Goal: Task Accomplishment & Management: Manage account settings

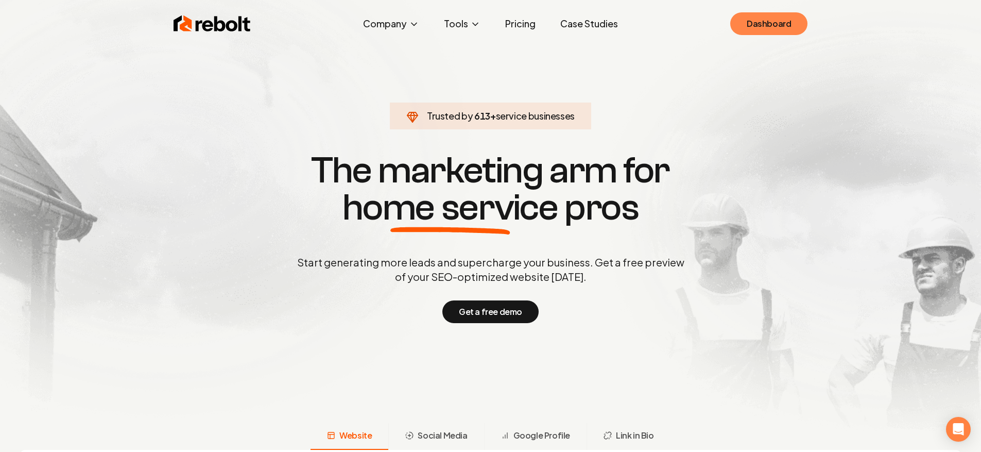
click at [773, 13] on link "Dashboard" at bounding box center [768, 23] width 77 height 23
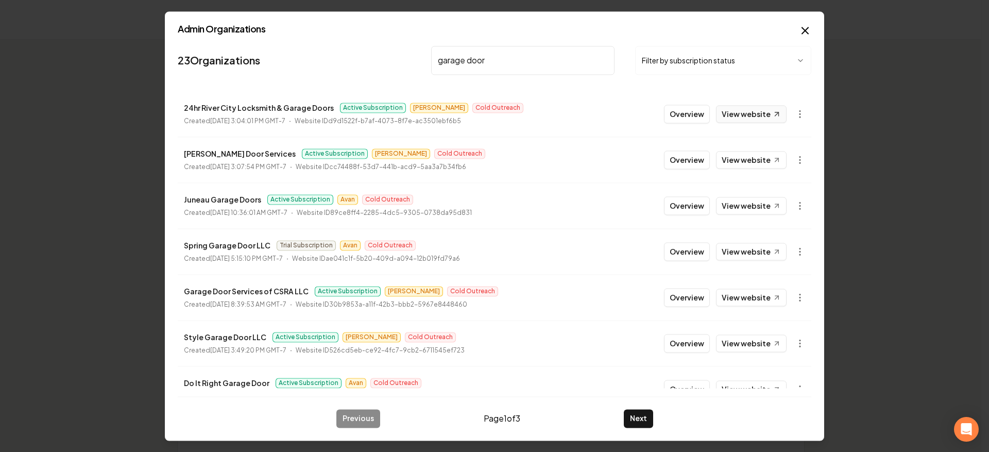
type input "garage door"
drag, startPoint x: 734, startPoint y: 301, endPoint x: 736, endPoint y: 256, distance: 44.8
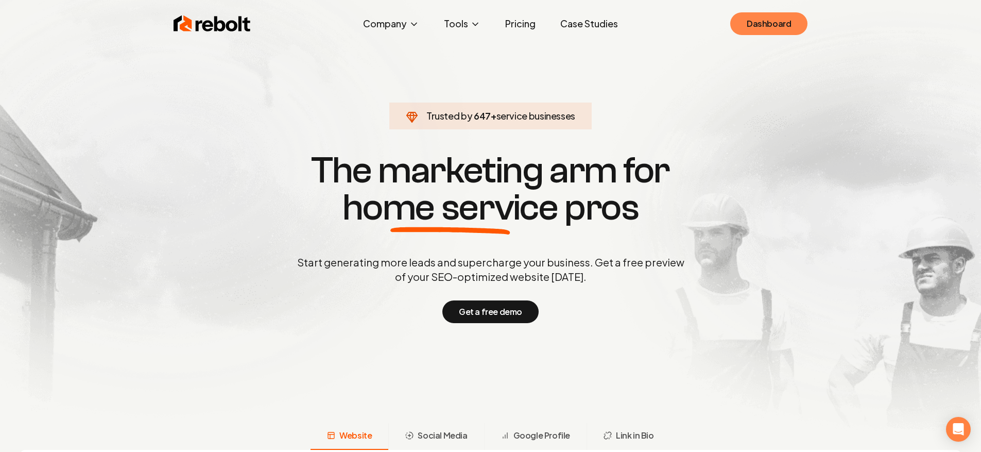
click at [765, 26] on link "Dashboard" at bounding box center [768, 23] width 77 height 23
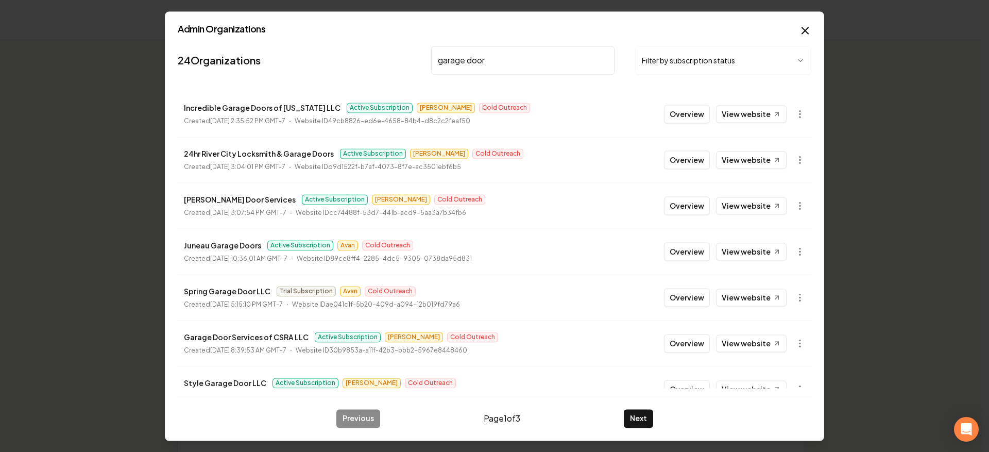
scroll to position [161, 0]
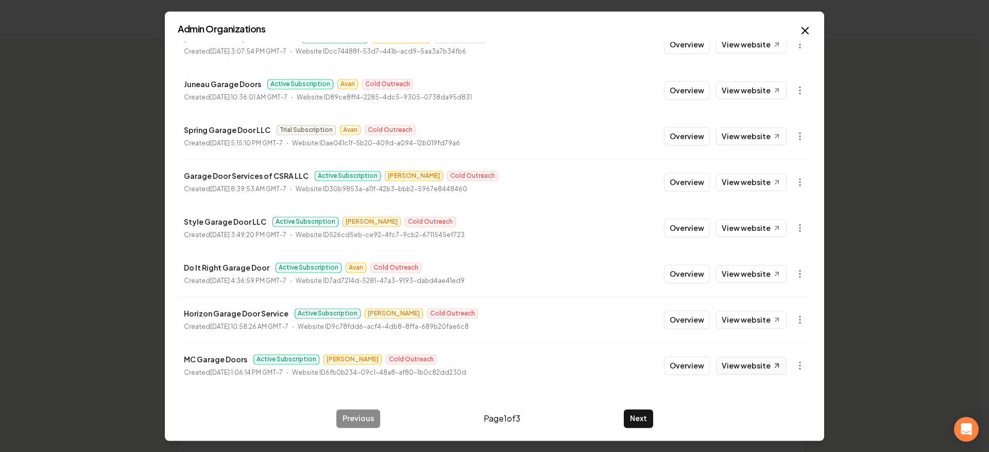
type input "garage door"
click at [697, 180] on button "Overview" at bounding box center [687, 182] width 46 height 19
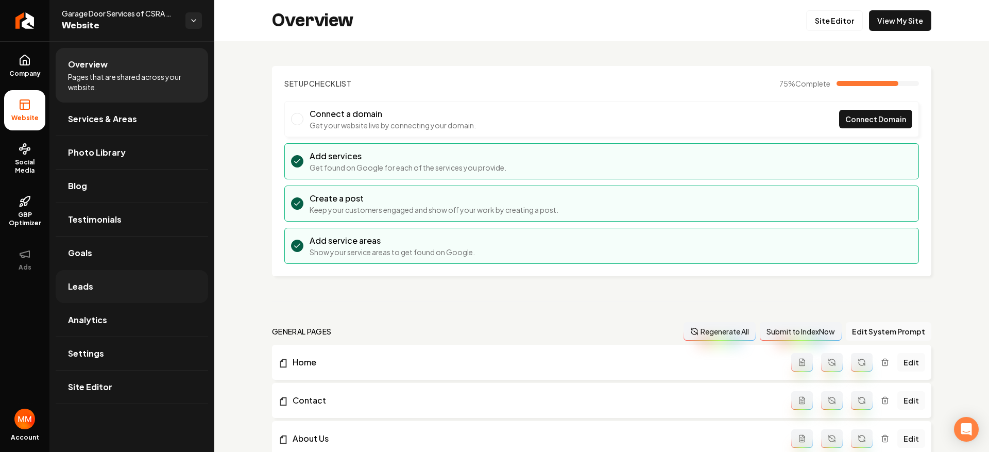
click at [130, 287] on link "Leads" at bounding box center [132, 286] width 152 height 33
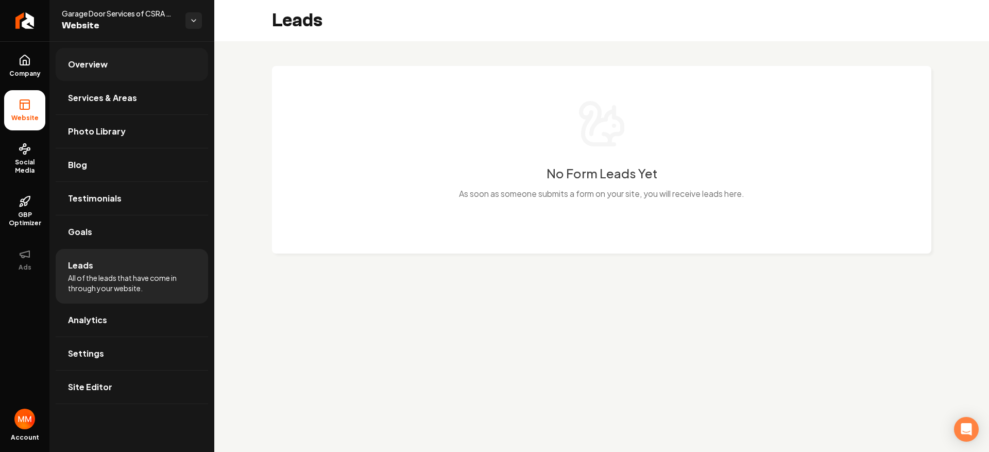
click at [88, 76] on link "Overview" at bounding box center [132, 64] width 152 height 33
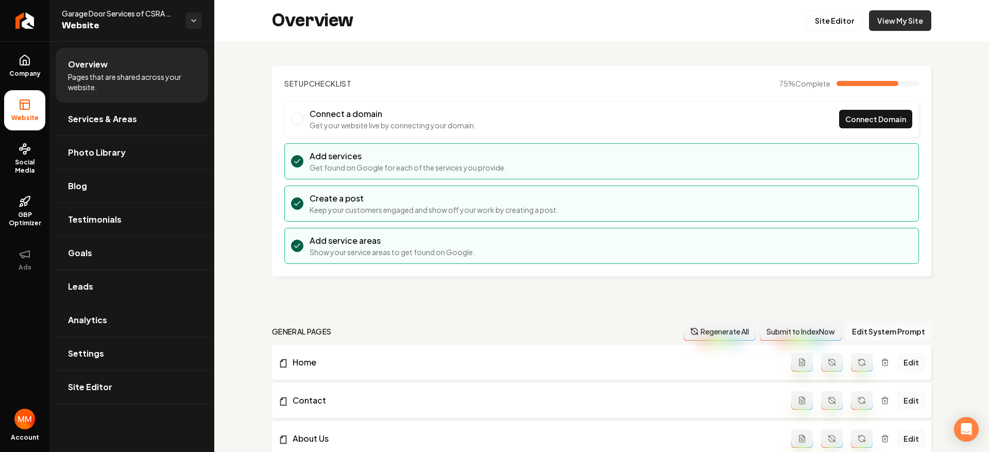
click at [876, 23] on link "View My Site" at bounding box center [900, 20] width 62 height 21
click at [23, 21] on icon "Return to dashboard" at bounding box center [25, 21] width 10 height 0
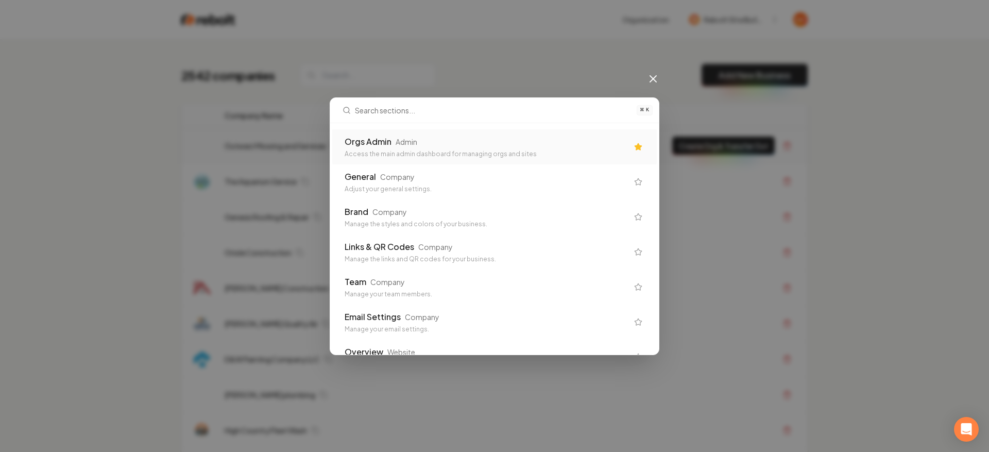
click at [446, 147] on div "Orgs Admin Admin" at bounding box center [486, 141] width 283 height 12
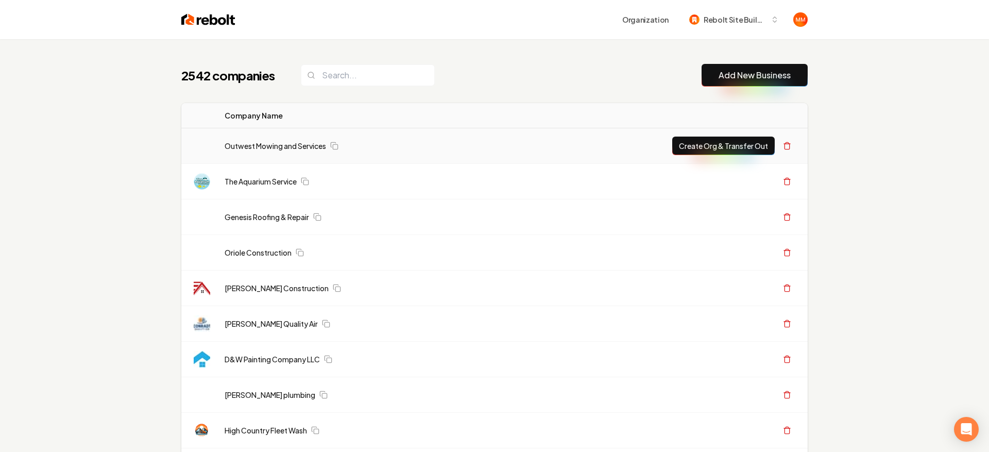
click at [446, 143] on div "Outwest Mowing and Services" at bounding box center [434, 146] width 418 height 10
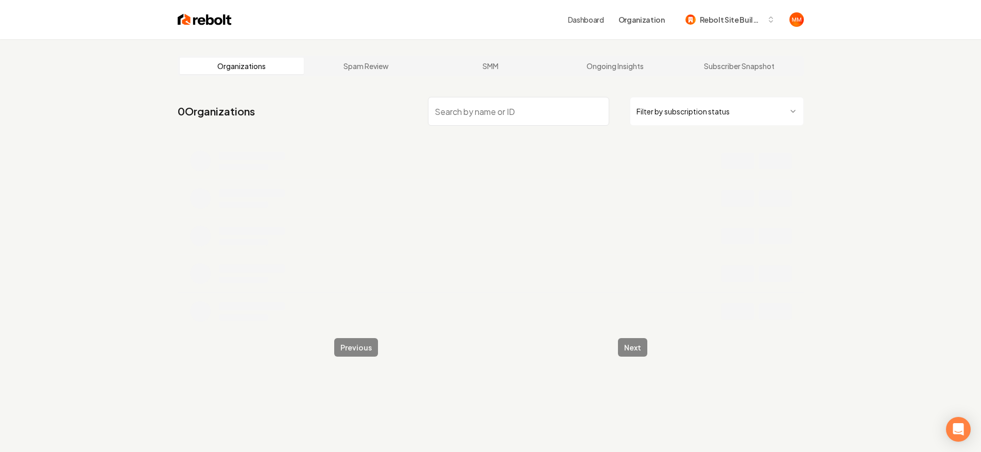
click at [469, 116] on input "search" at bounding box center [518, 111] width 181 height 29
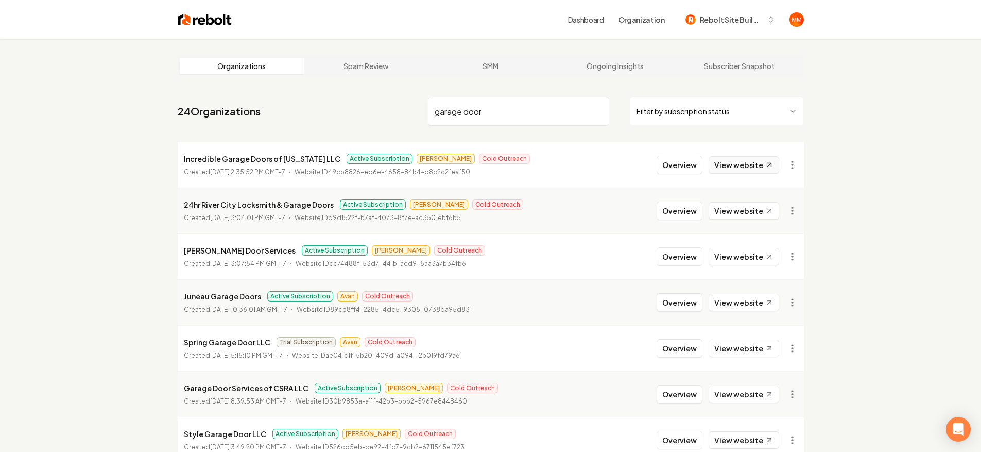
type input "garage door"
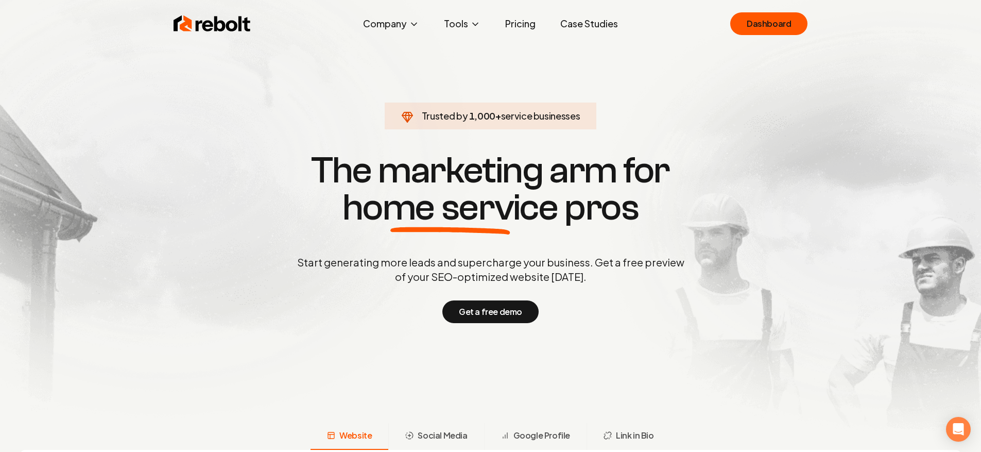
click at [755, 28] on link "Dashboard" at bounding box center [768, 23] width 77 height 23
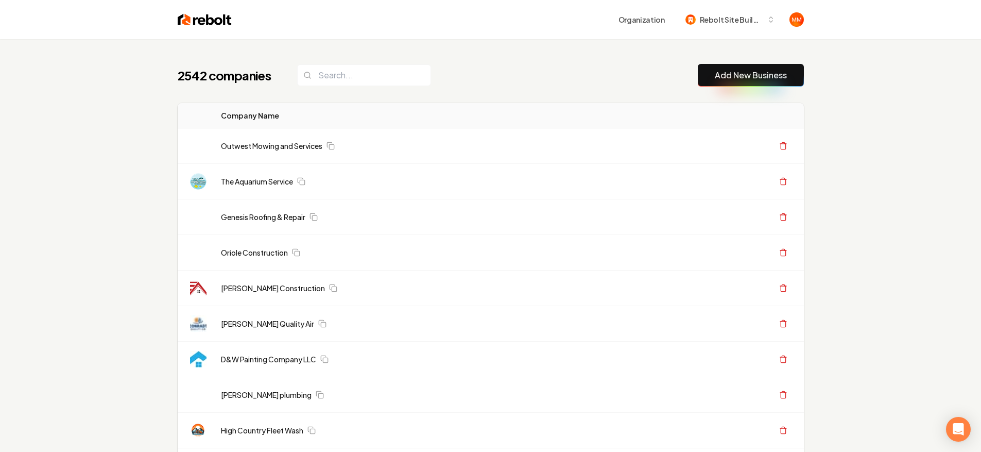
click at [349, 82] on input "search" at bounding box center [364, 75] width 134 height 22
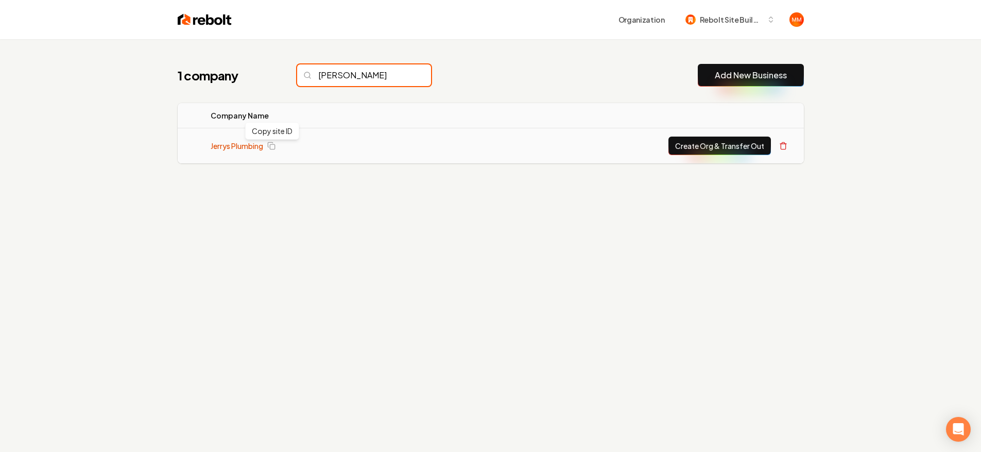
type input "jerry"
click at [236, 148] on link "Jerrys Plumbing" at bounding box center [237, 146] width 53 height 10
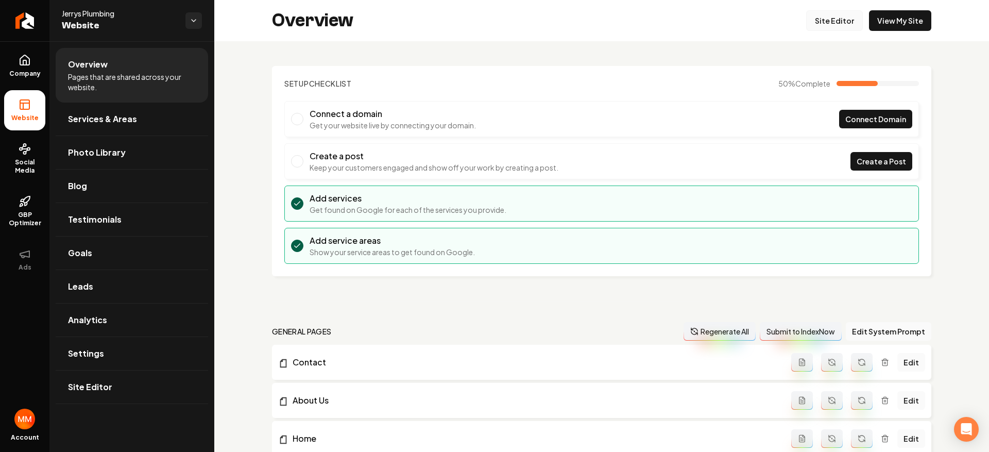
click at [822, 26] on link "Site Editor" at bounding box center [834, 20] width 57 height 21
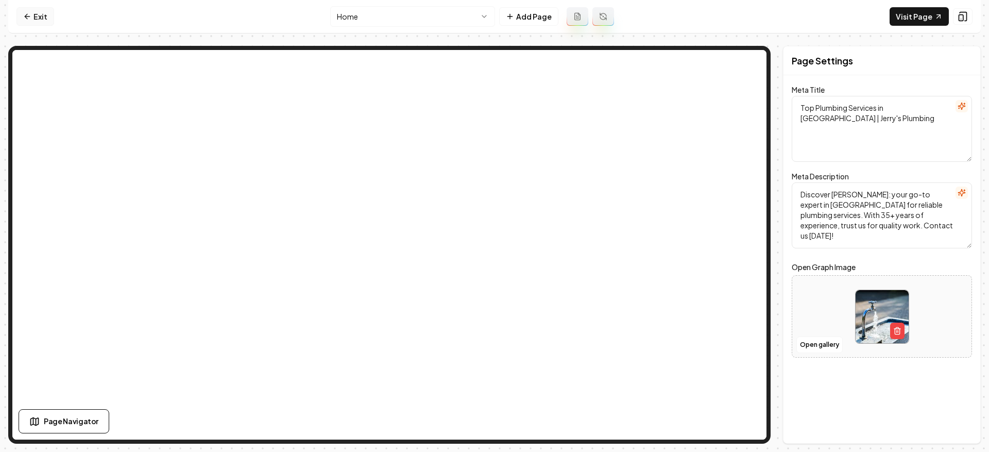
click at [40, 13] on link "Exit" at bounding box center [35, 16] width 38 height 19
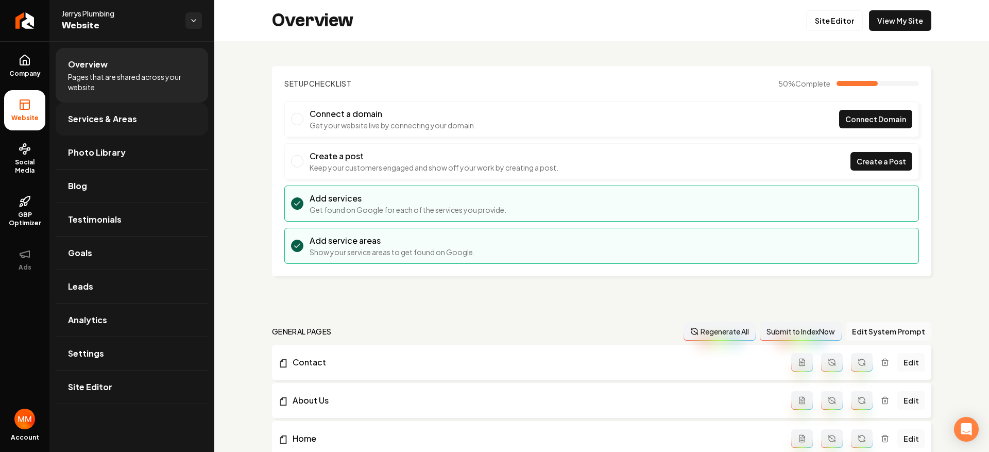
click at [124, 123] on span "Services & Areas" at bounding box center [102, 119] width 69 height 12
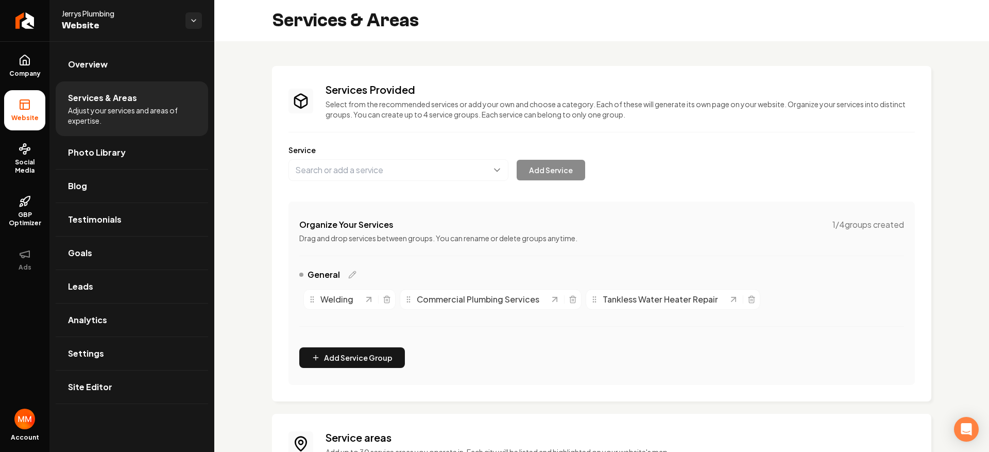
scroll to position [2, 0]
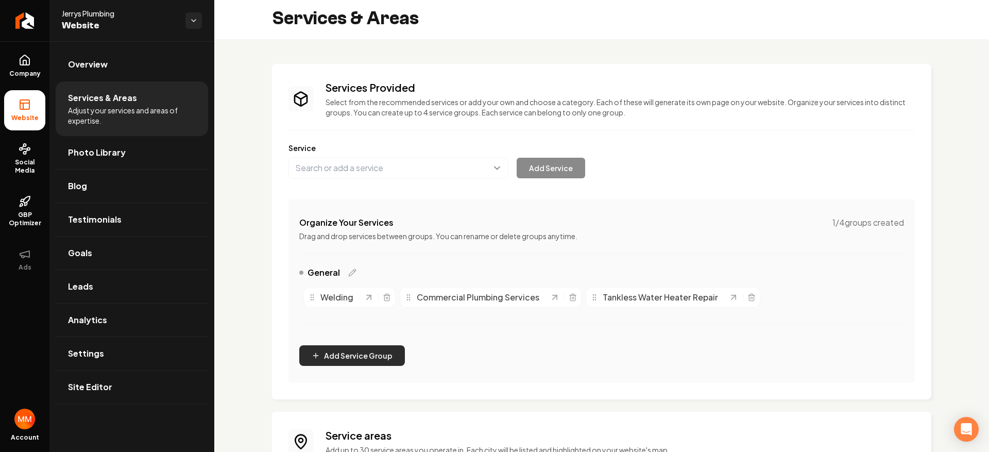
click at [374, 356] on button "Add Service Group" at bounding box center [352, 355] width 106 height 21
click at [367, 347] on button "Add Service Group" at bounding box center [352, 355] width 106 height 21
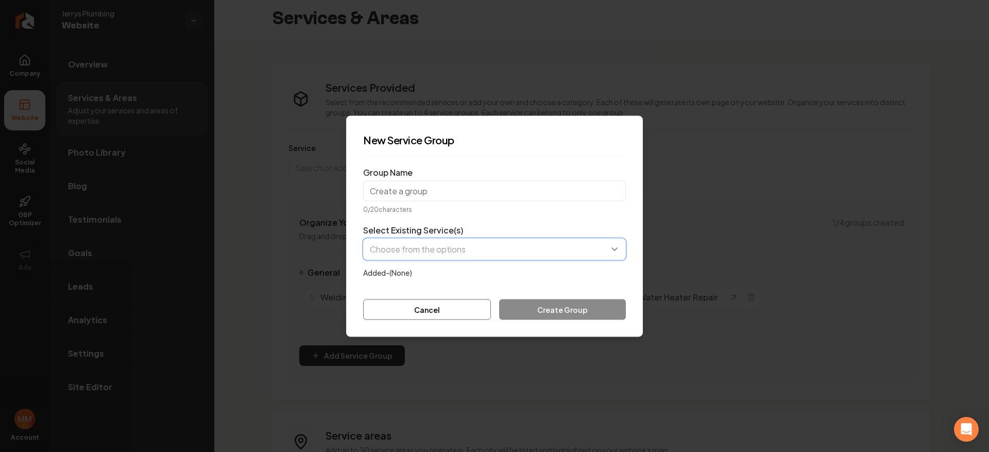
click at [446, 248] on button "button" at bounding box center [494, 249] width 263 height 22
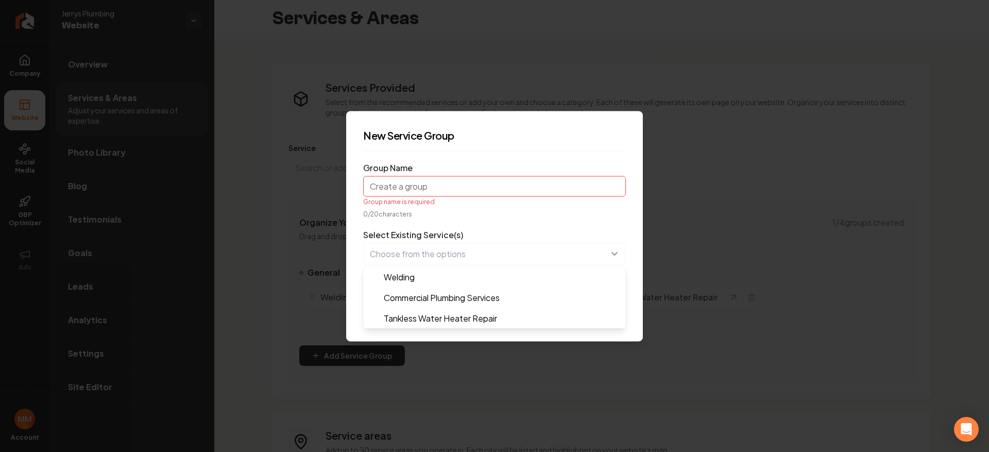
click at [470, 199] on form "Group Name Group name is required 0 / 20 characters Select Existing Service(s) …" at bounding box center [494, 241] width 263 height 165
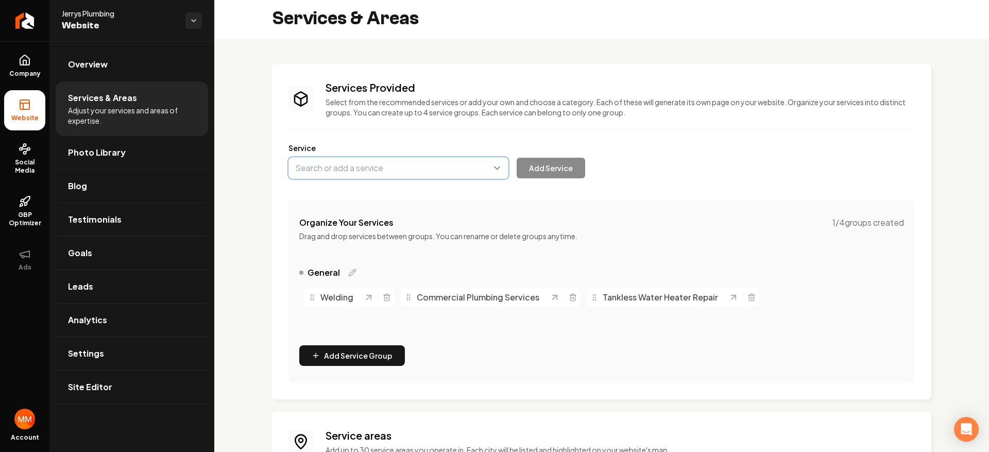
click at [449, 174] on button "Main content area" at bounding box center [398, 168] width 220 height 22
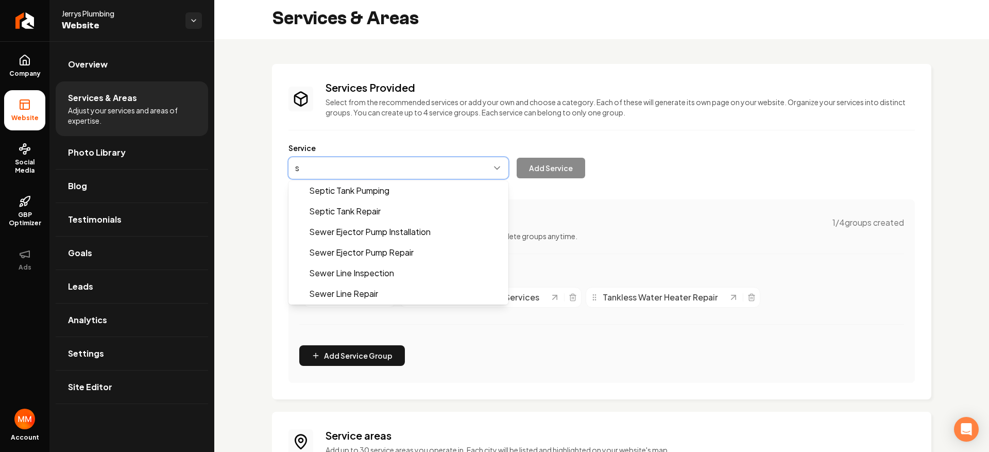
scroll to position [0, 0]
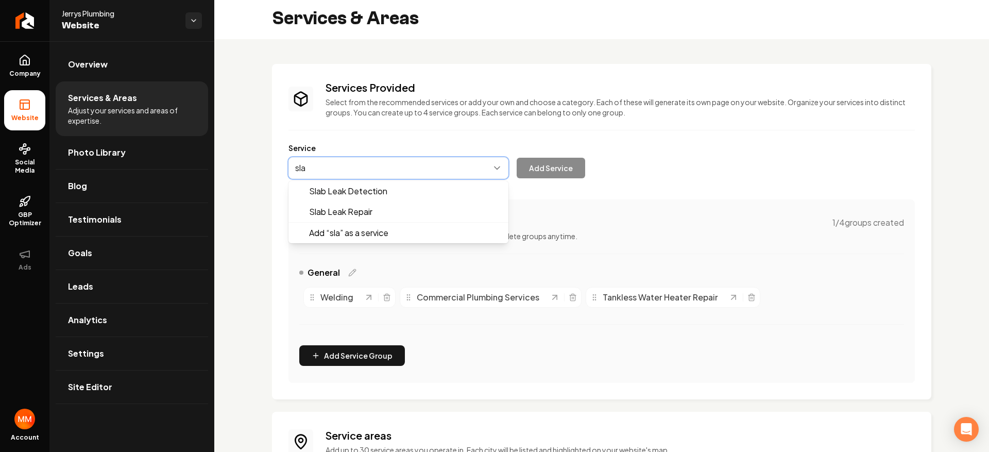
type input "slab"
drag, startPoint x: 269, startPoint y: 162, endPoint x: 204, endPoint y: 164, distance: 64.9
click at [202, 164] on div "Company Website Social Media GBP Optimizer Ads Account Jerrys Plumbing Website …" at bounding box center [494, 226] width 989 height 452
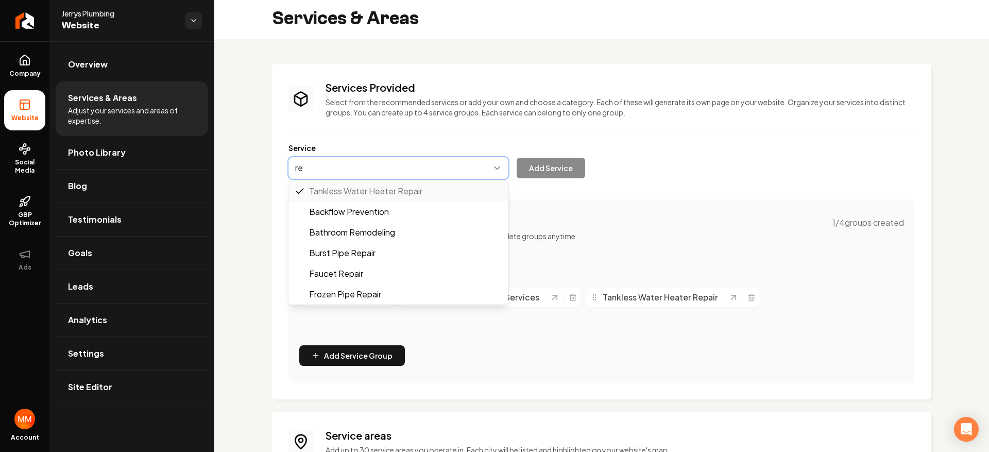
type input "r"
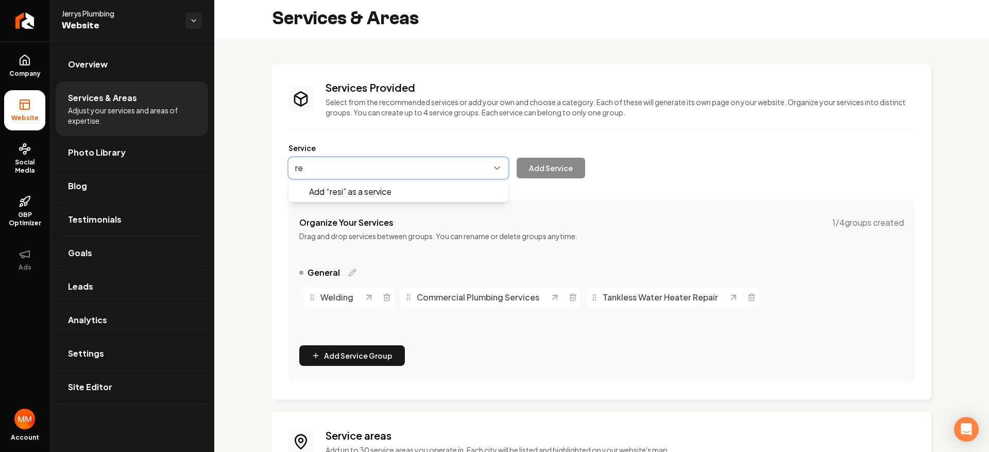
type input "r"
type input "Tankless Water Heater Installation"
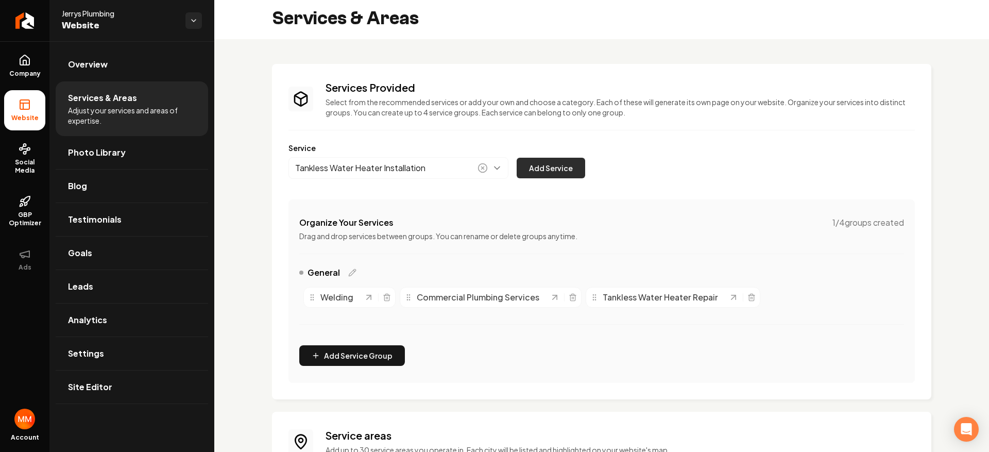
click at [541, 166] on button "Add Service" at bounding box center [551, 168] width 68 height 21
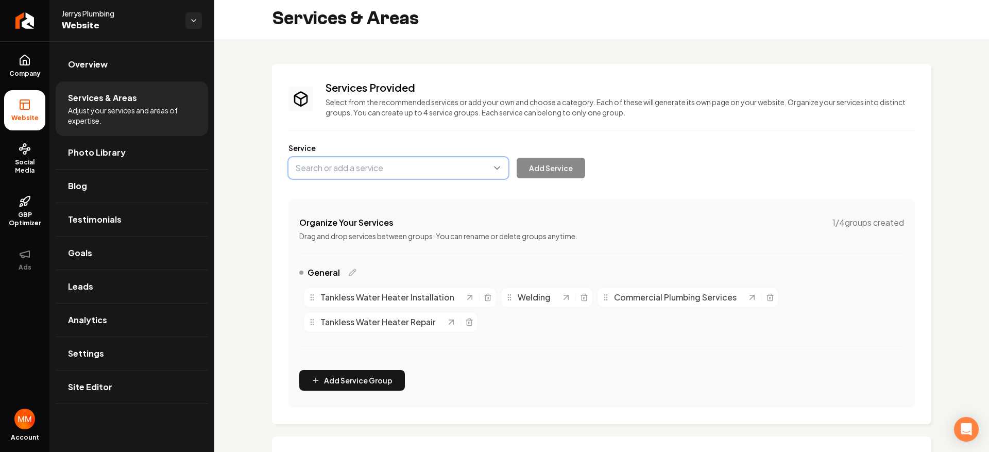
click at [353, 166] on button "Main content area" at bounding box center [398, 168] width 220 height 22
type input "Grease Trap Cleaning"
click at [562, 175] on button "Add Service" at bounding box center [551, 168] width 68 height 21
click at [633, 298] on icon "Main content area" at bounding box center [635, 298] width 5 height 6
click at [412, 162] on button "Main content area" at bounding box center [398, 168] width 220 height 22
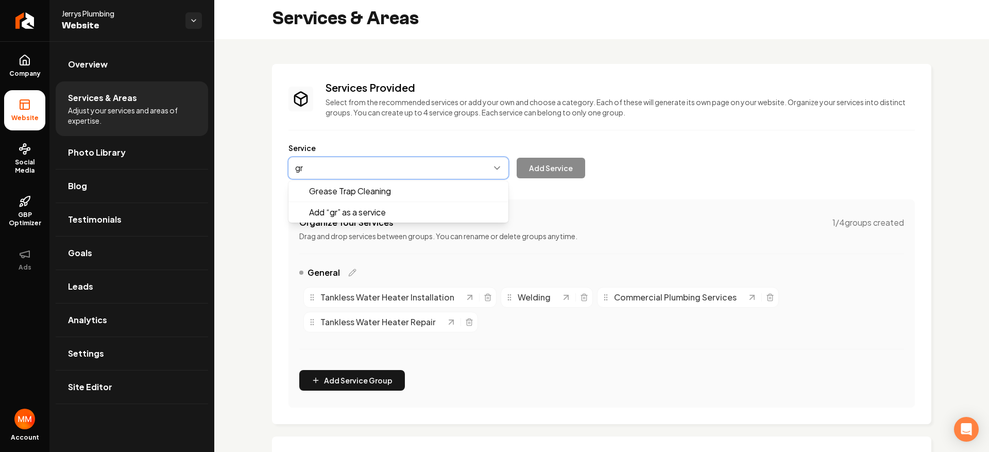
type input "g"
type input "Grease Trap Installation"
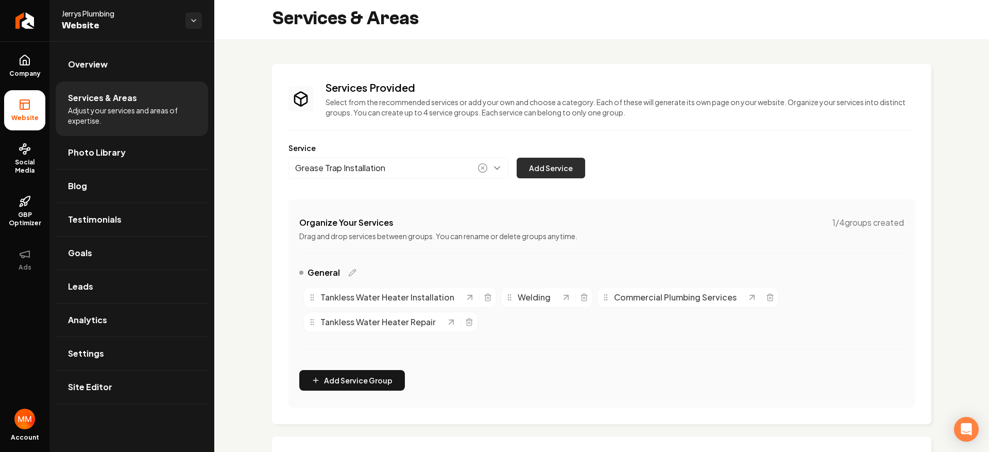
click at [548, 169] on button "Add Service" at bounding box center [551, 168] width 68 height 21
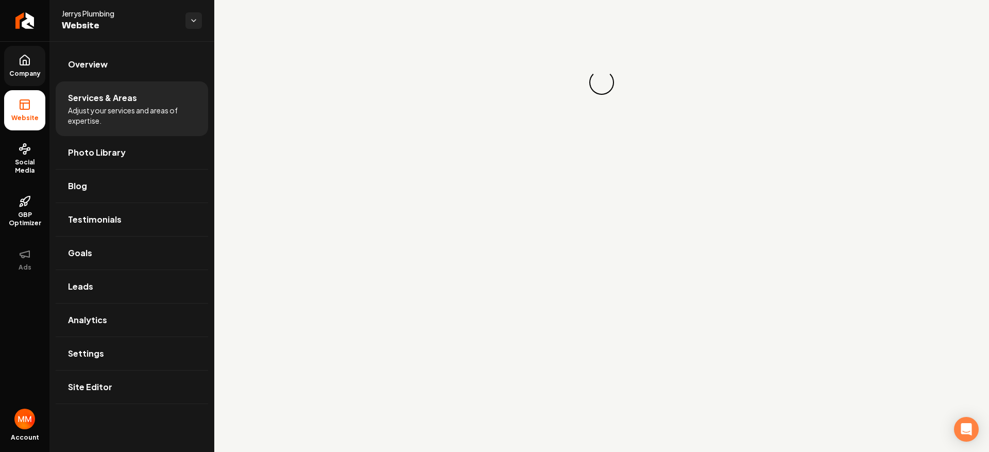
click at [26, 78] on link "Company" at bounding box center [24, 66] width 41 height 40
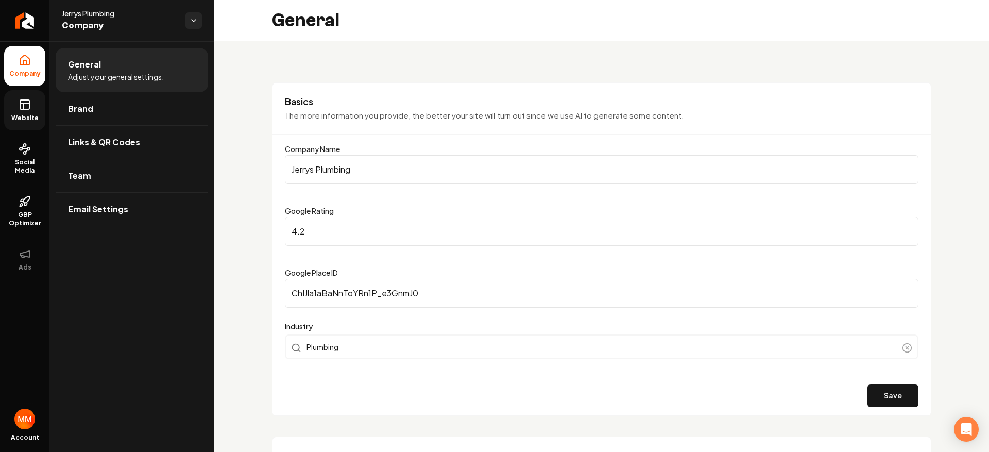
click at [22, 104] on icon at bounding box center [25, 104] width 12 height 12
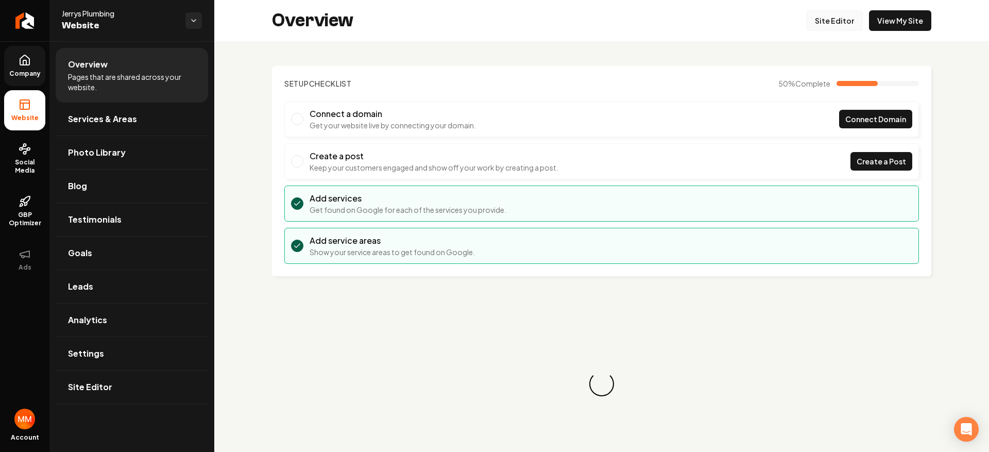
click at [817, 16] on link "Site Editor" at bounding box center [834, 20] width 57 height 21
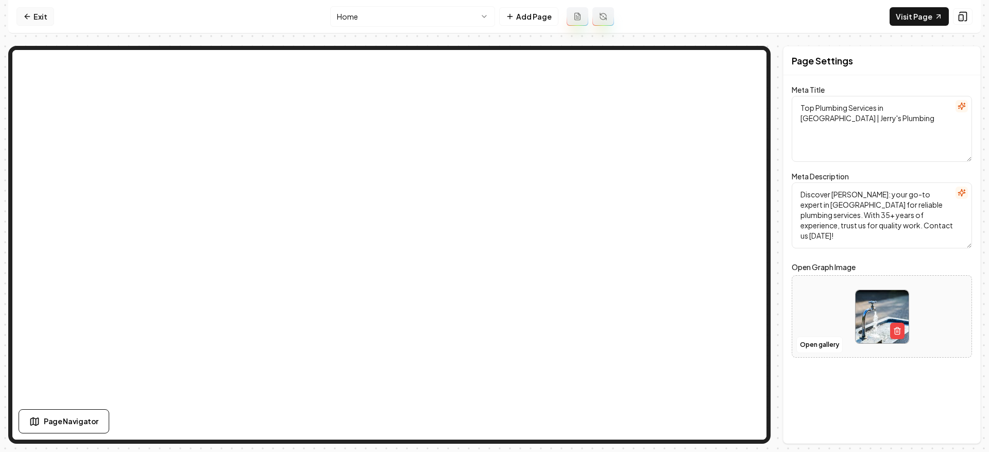
click at [31, 15] on link "Exit" at bounding box center [35, 16] width 38 height 19
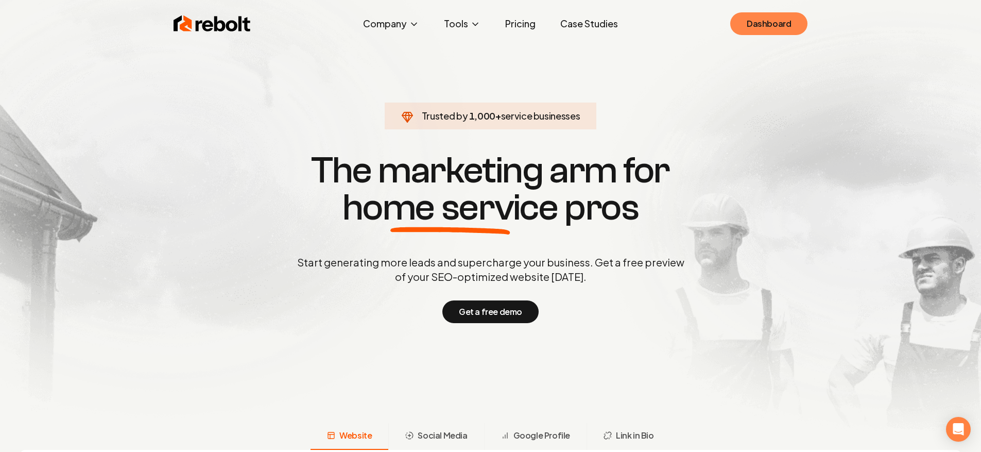
click at [781, 20] on link "Dashboard" at bounding box center [768, 23] width 77 height 23
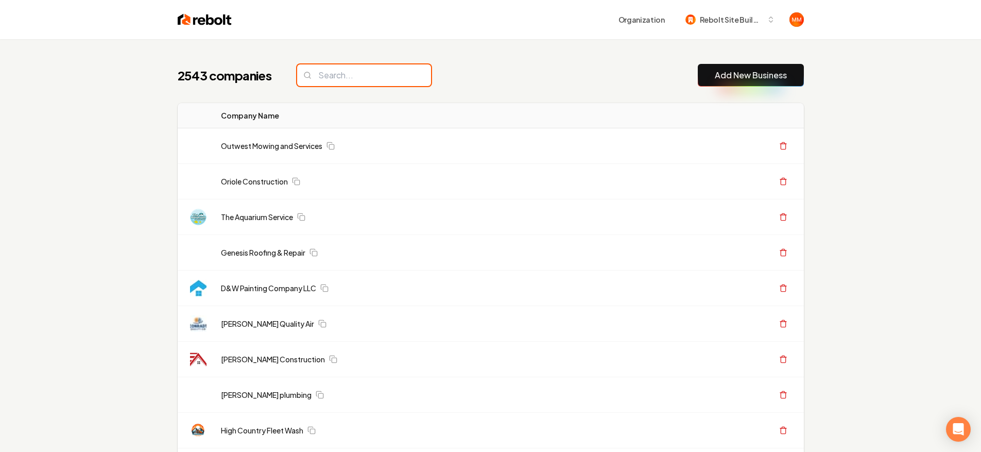
click at [398, 78] on input "search" at bounding box center [364, 75] width 134 height 22
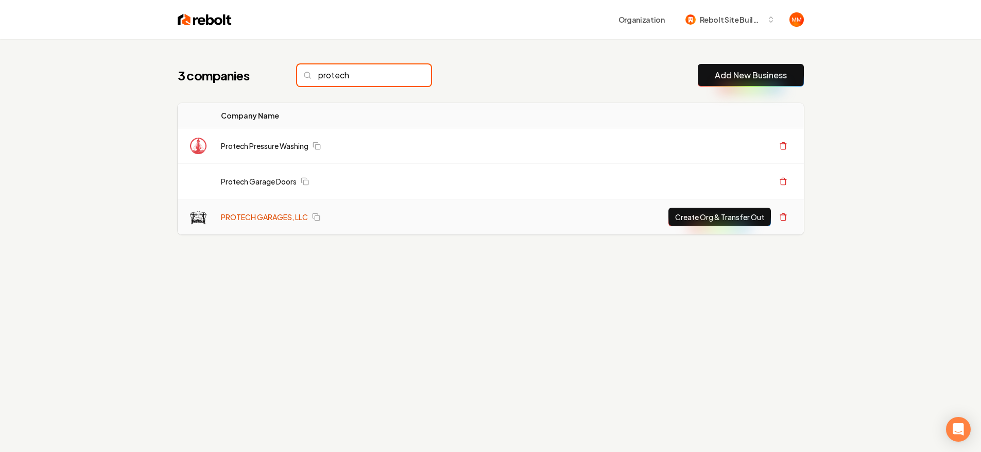
type input "protech"
click at [270, 219] on link "PROTECH GARAGES, LLC" at bounding box center [264, 217] width 87 height 10
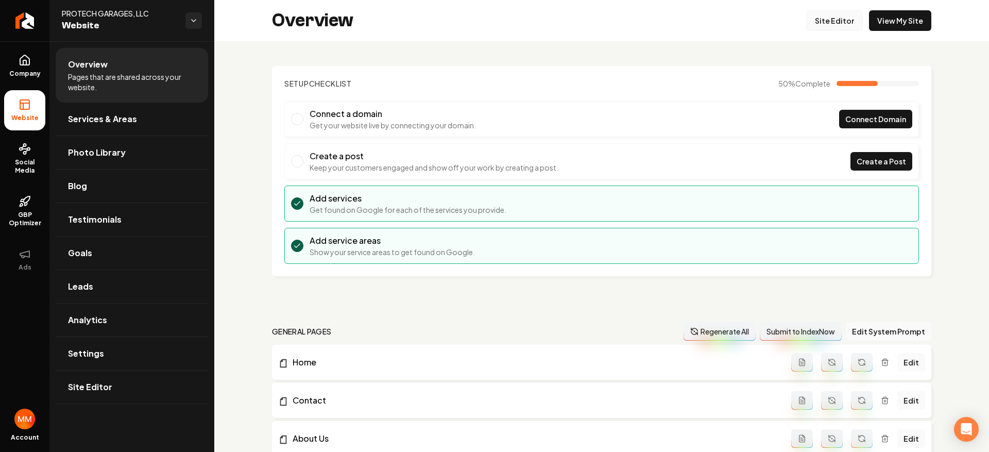
click at [843, 21] on link "Site Editor" at bounding box center [834, 20] width 57 height 21
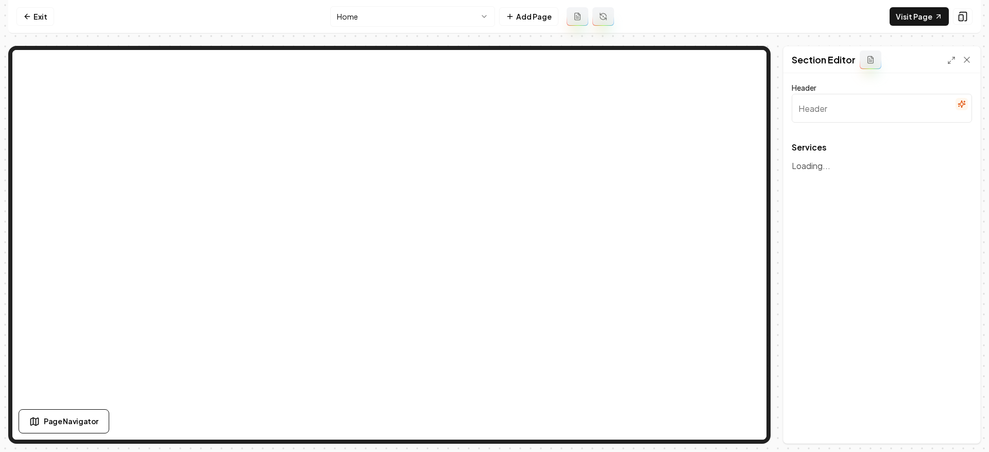
type input "Expert Garage Door Solutions"
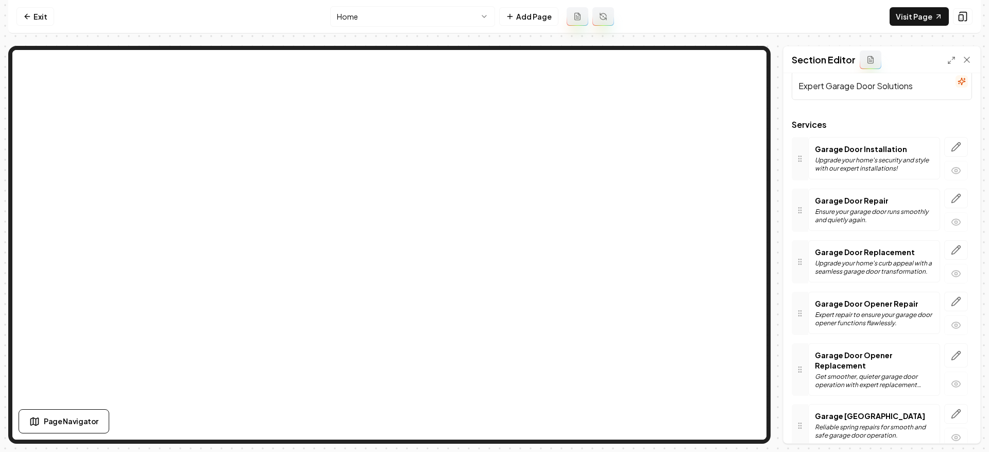
scroll to position [74, 0]
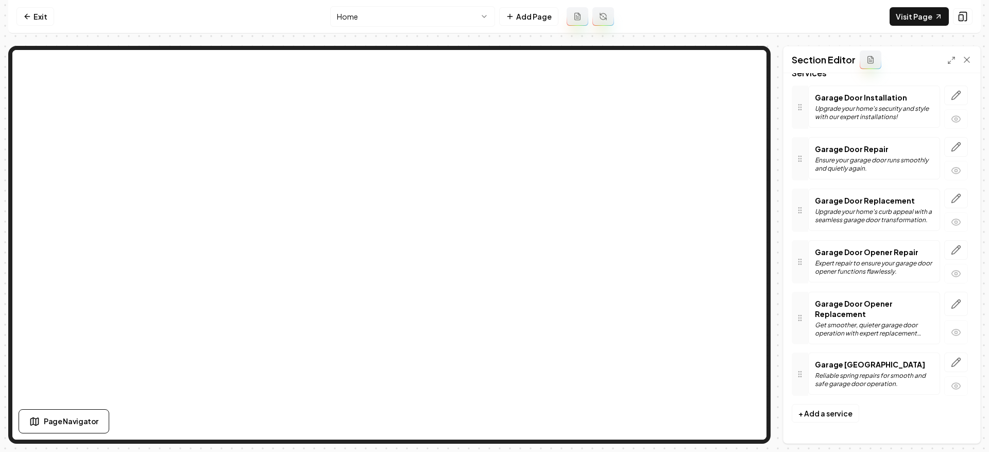
click at [873, 312] on p "Garage Door Opener Replacement" at bounding box center [874, 308] width 118 height 21
drag, startPoint x: 906, startPoint y: 307, endPoint x: 913, endPoint y: 306, distance: 6.3
click at [908, 307] on p "Garage Door Opener Replacement" at bounding box center [874, 308] width 118 height 21
click at [952, 306] on icon "button" at bounding box center [956, 303] width 9 height 9
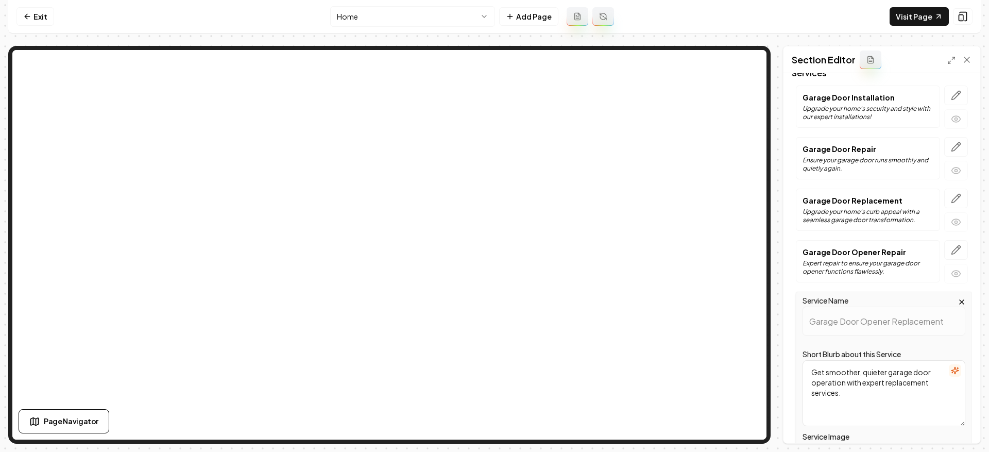
scroll to position [285, 0]
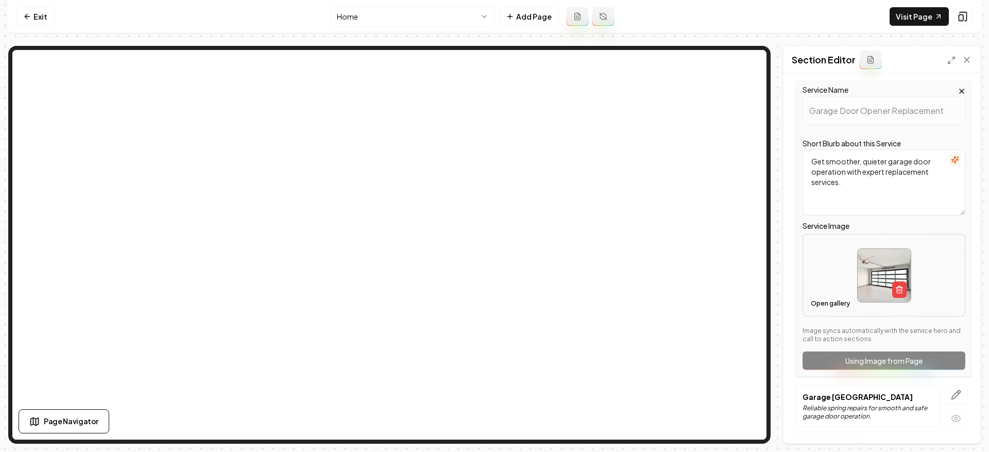
click at [829, 304] on button "Open gallery" at bounding box center [830, 303] width 46 height 16
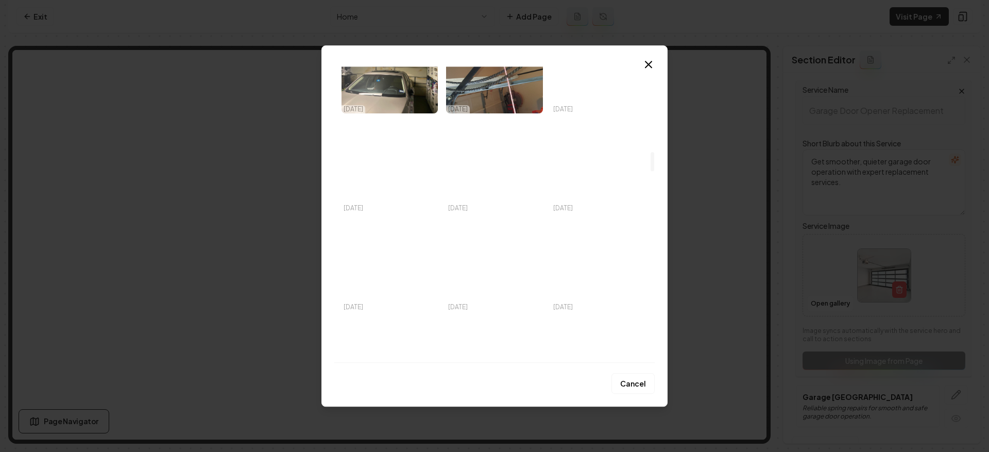
scroll to position [1571, 0]
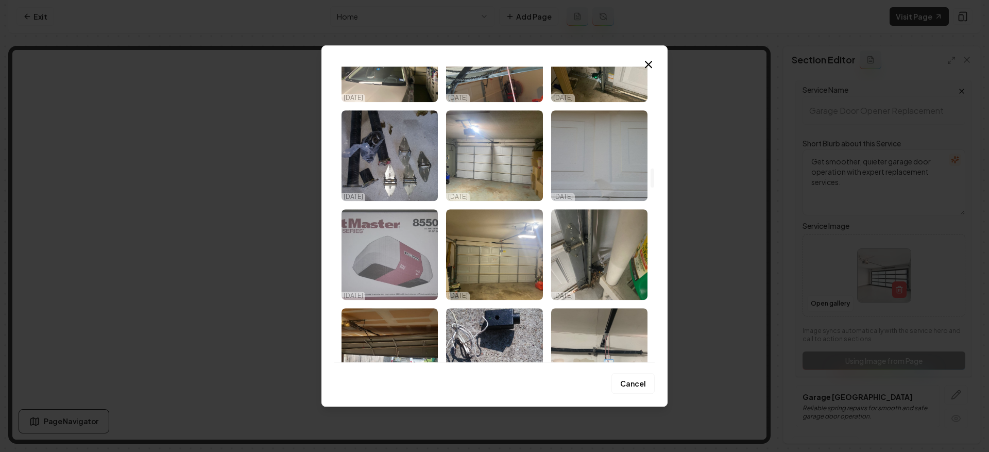
click at [414, 250] on img "Select image image_68dda4c05c7cd75eb80477f9.jpeg" at bounding box center [389, 254] width 96 height 91
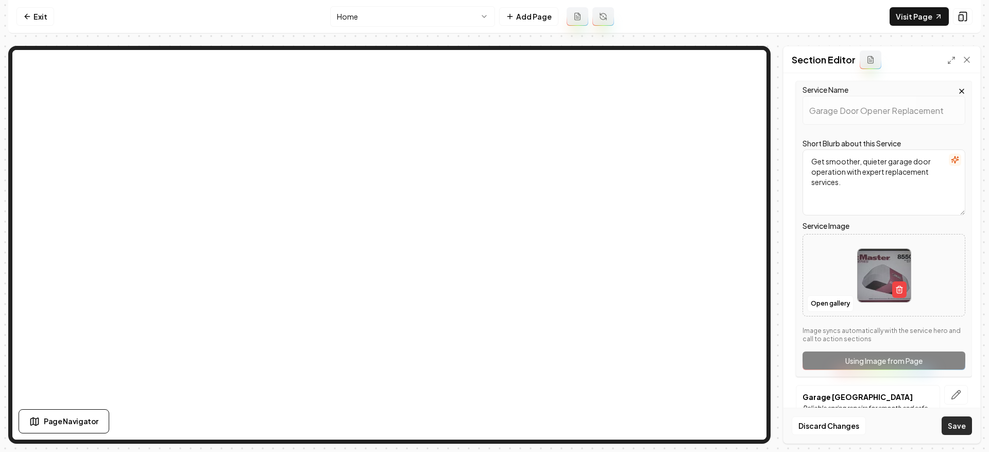
click at [963, 427] on button "Save" at bounding box center [956, 425] width 30 height 19
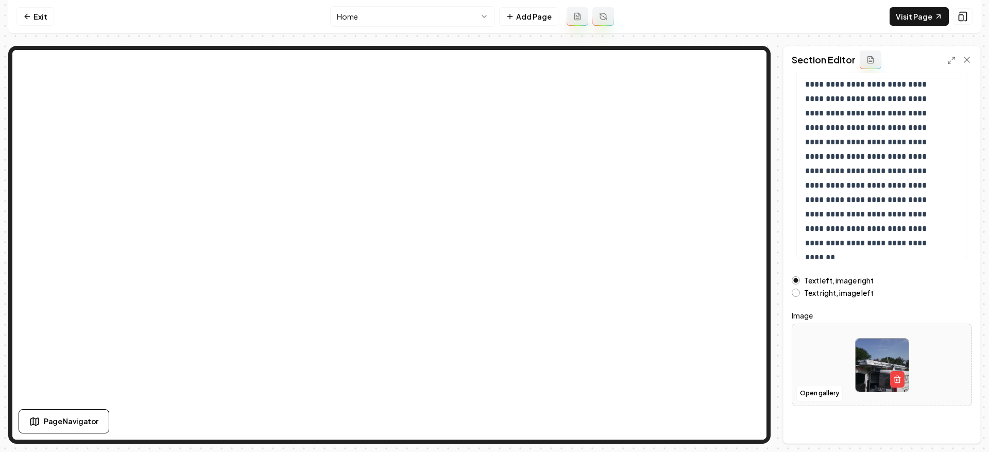
scroll to position [105, 0]
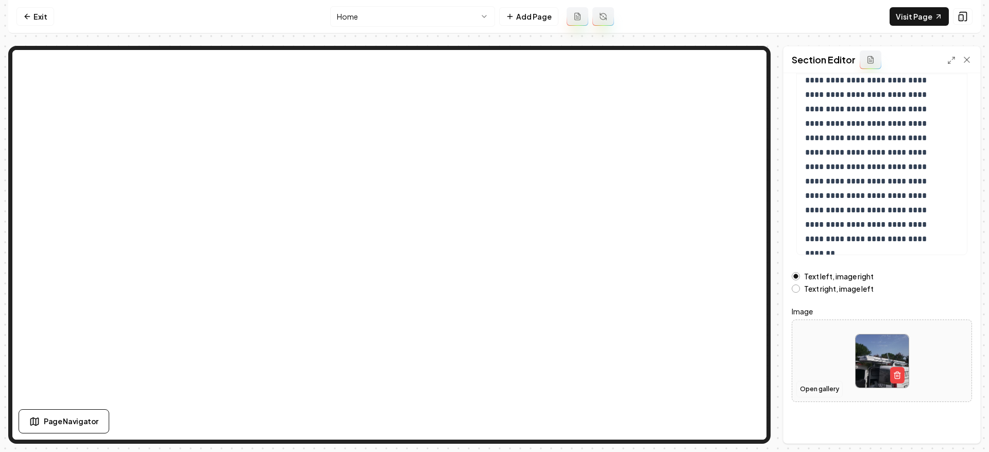
click at [828, 392] on button "Open gallery" at bounding box center [819, 389] width 46 height 16
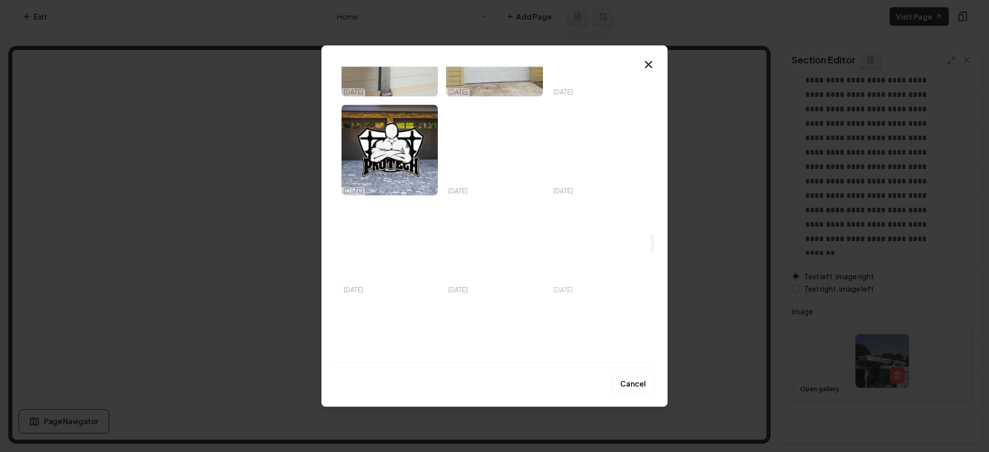
scroll to position [2511, 0]
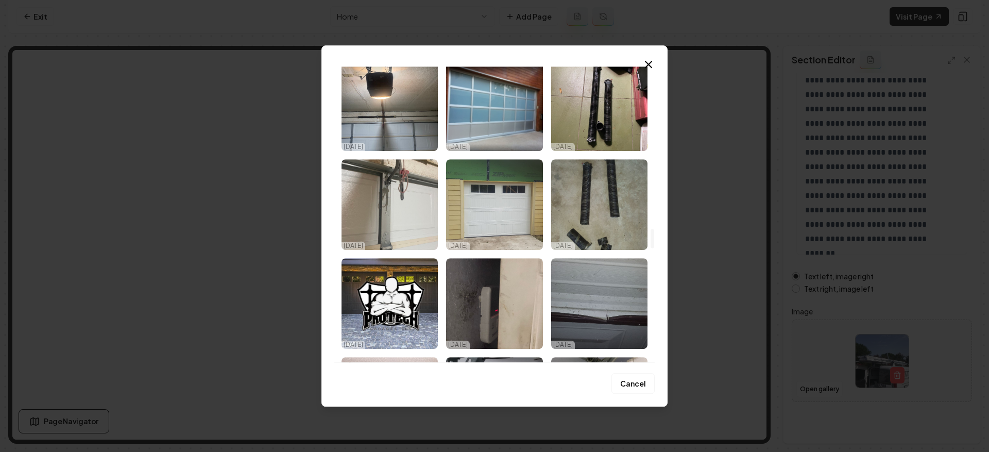
click at [406, 311] on img "Select image image_68dda4be5c7cd75eb804628d.jpeg" at bounding box center [389, 303] width 96 height 91
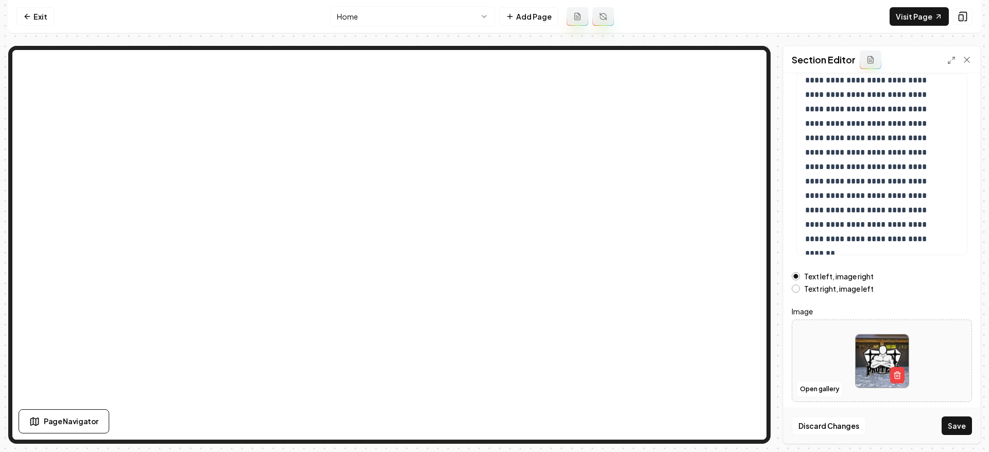
click at [965, 425] on button "Save" at bounding box center [956, 425] width 30 height 19
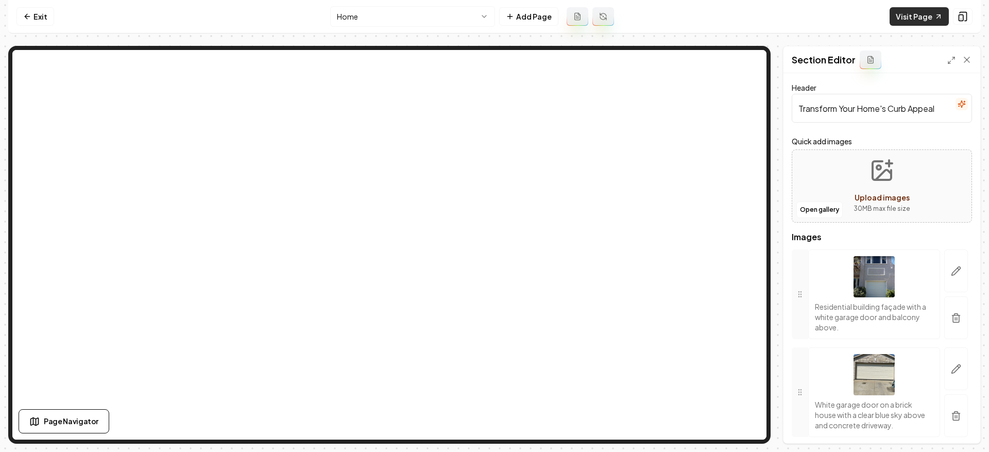
click at [893, 21] on link "Visit Page" at bounding box center [918, 16] width 59 height 19
